Goal: Task Accomplishment & Management: Manage account settings

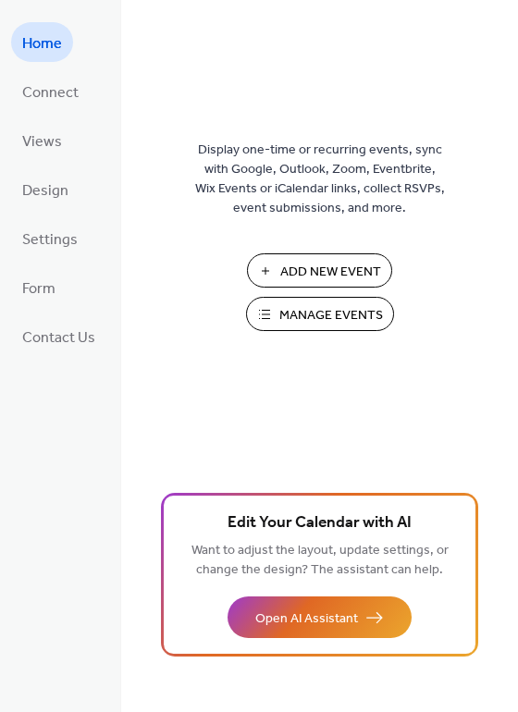
click at [353, 309] on span "Manage Events" at bounding box center [331, 315] width 104 height 19
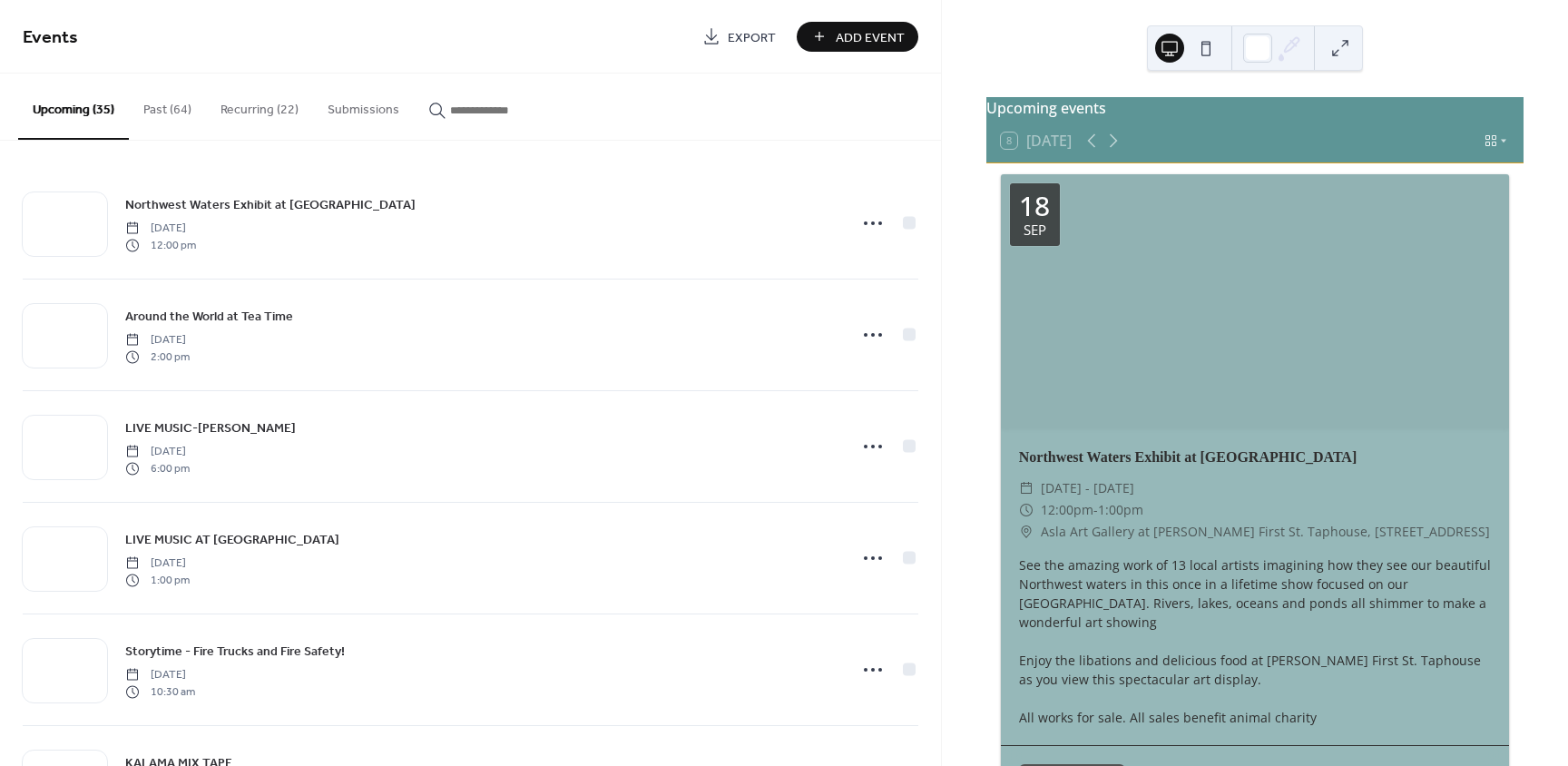
click at [352, 102] on button "Submissions" at bounding box center [363, 106] width 101 height 65
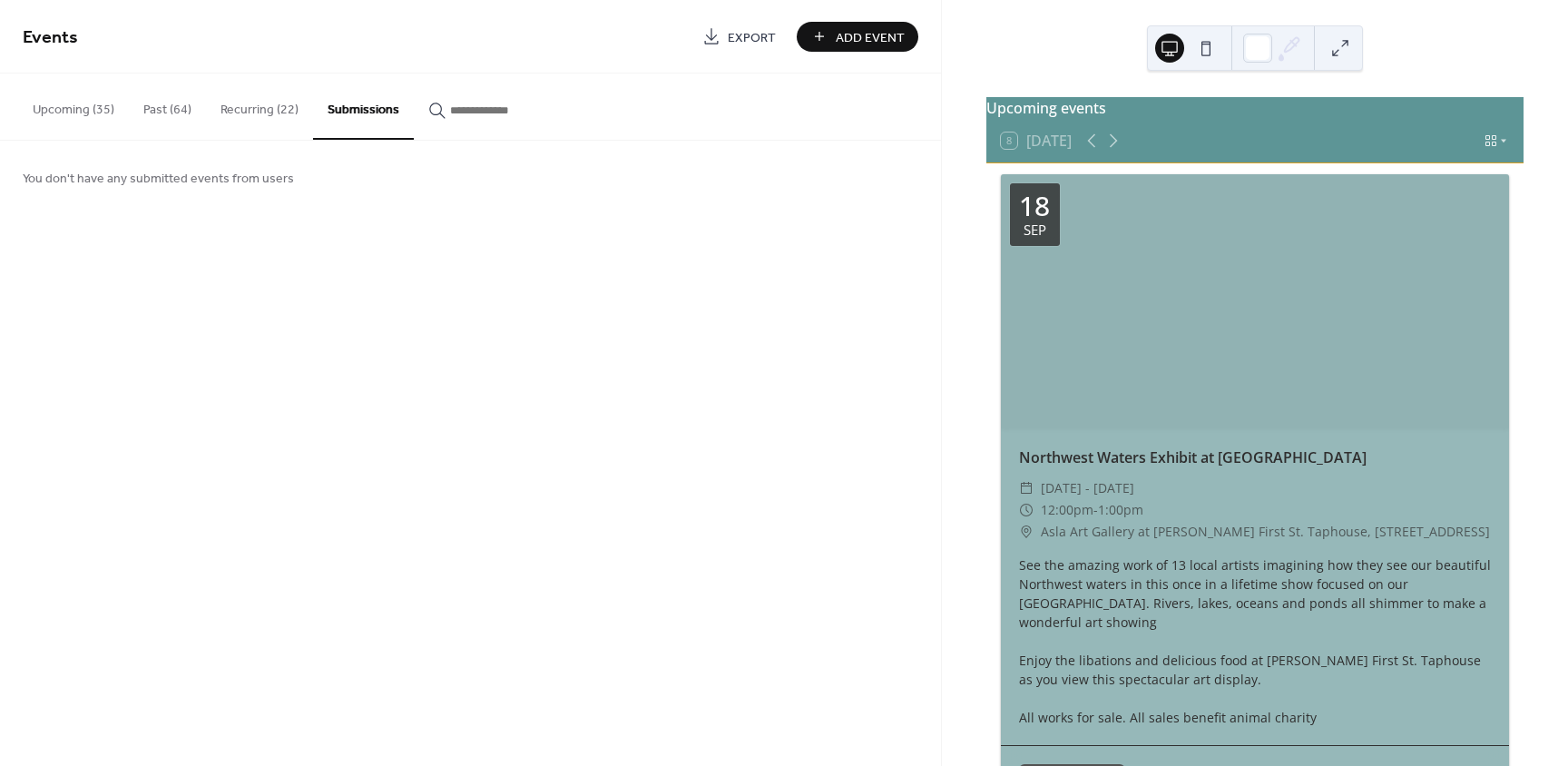
click at [63, 110] on button "Upcoming (35)" at bounding box center [73, 106] width 111 height 65
